Goal: Find specific page/section: Find specific page/section

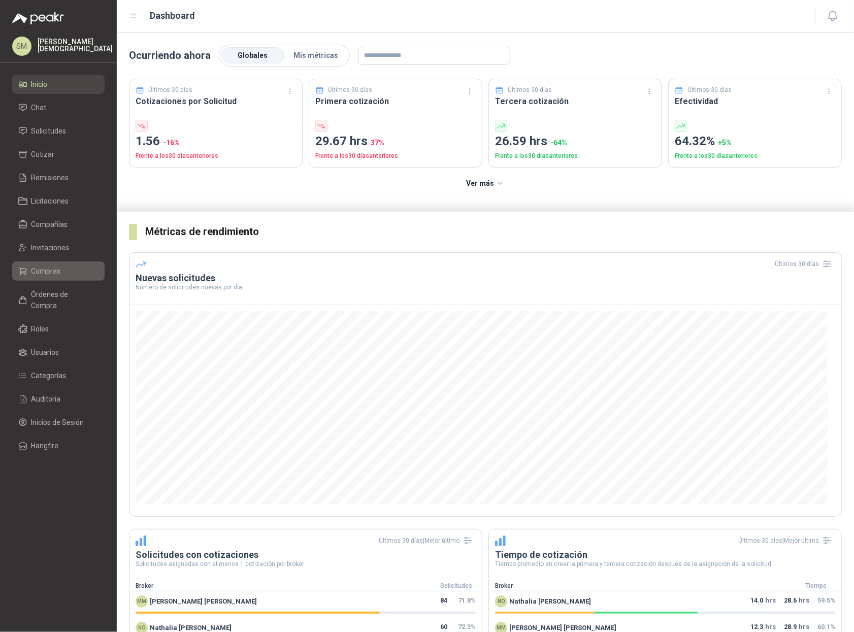
click at [75, 271] on li "Compras" at bounding box center [58, 271] width 80 height 11
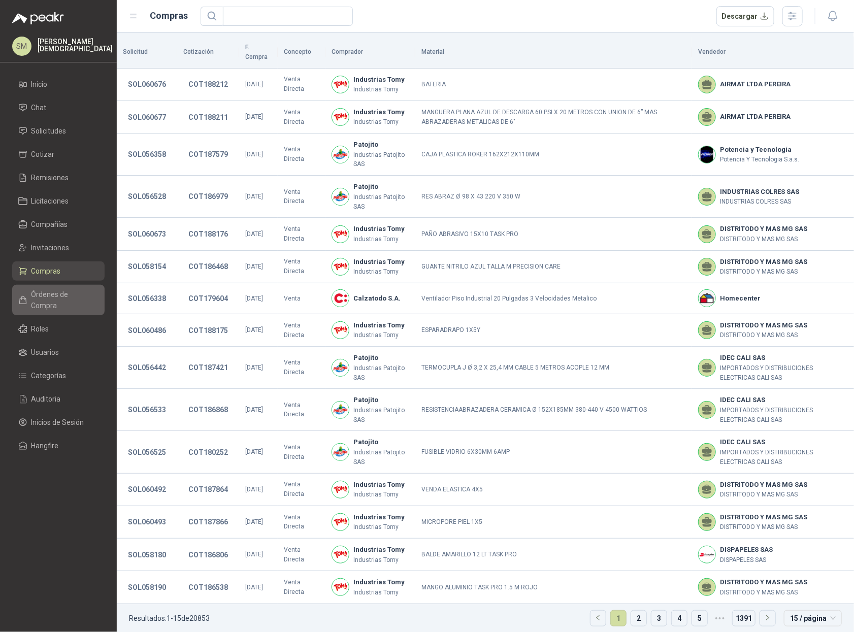
click at [72, 302] on link "Órdenes de Compra" at bounding box center [58, 300] width 92 height 30
